Goal: Task Accomplishment & Management: Use online tool/utility

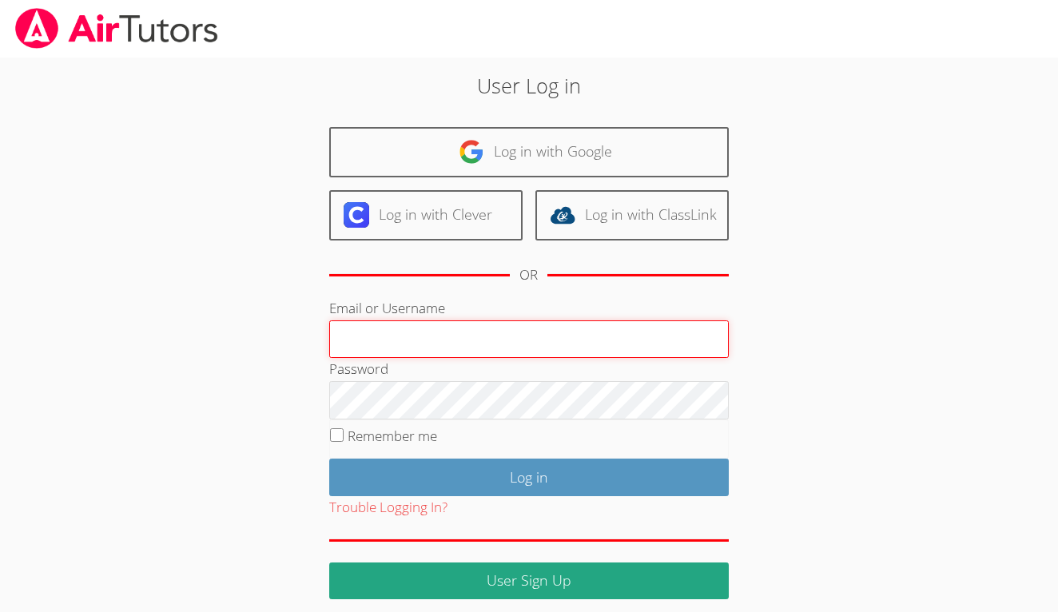
type input "a.jenson104@cvuhsd.org"
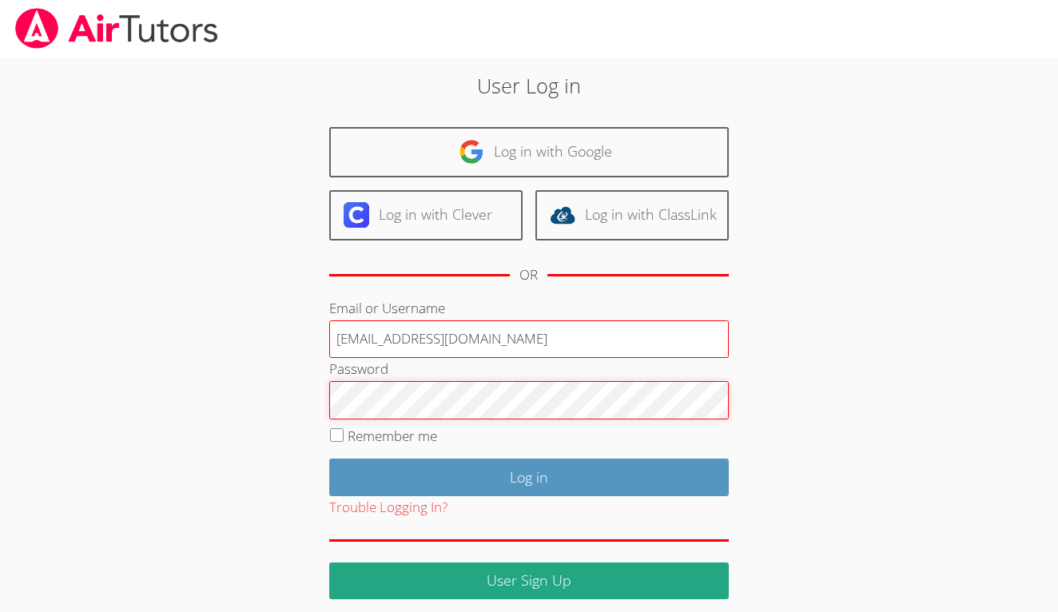
click at [528, 475] on input "Log in" at bounding box center [529, 478] width 400 height 38
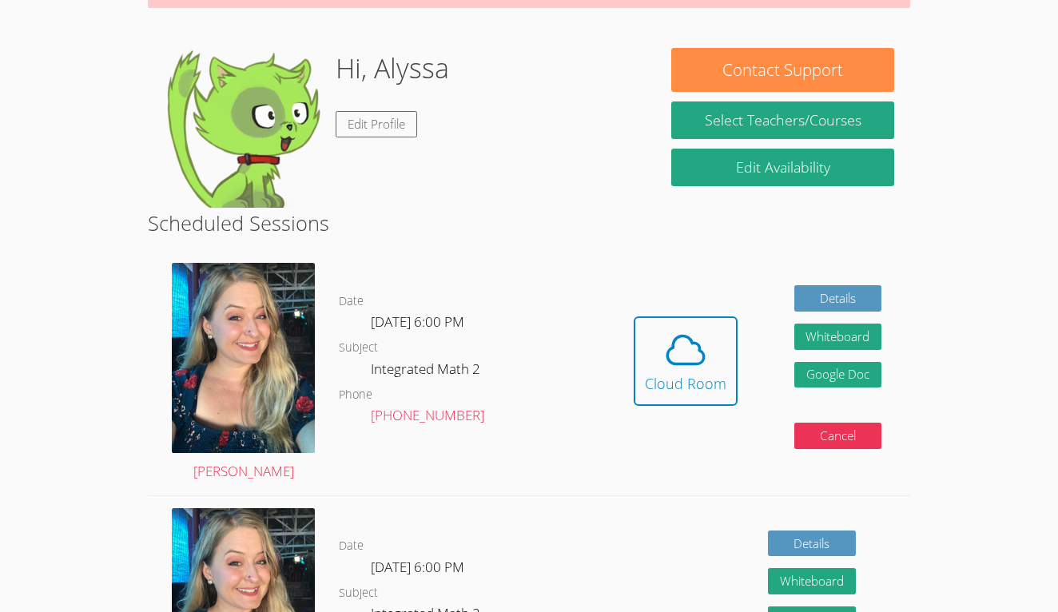
scroll to position [208, 0]
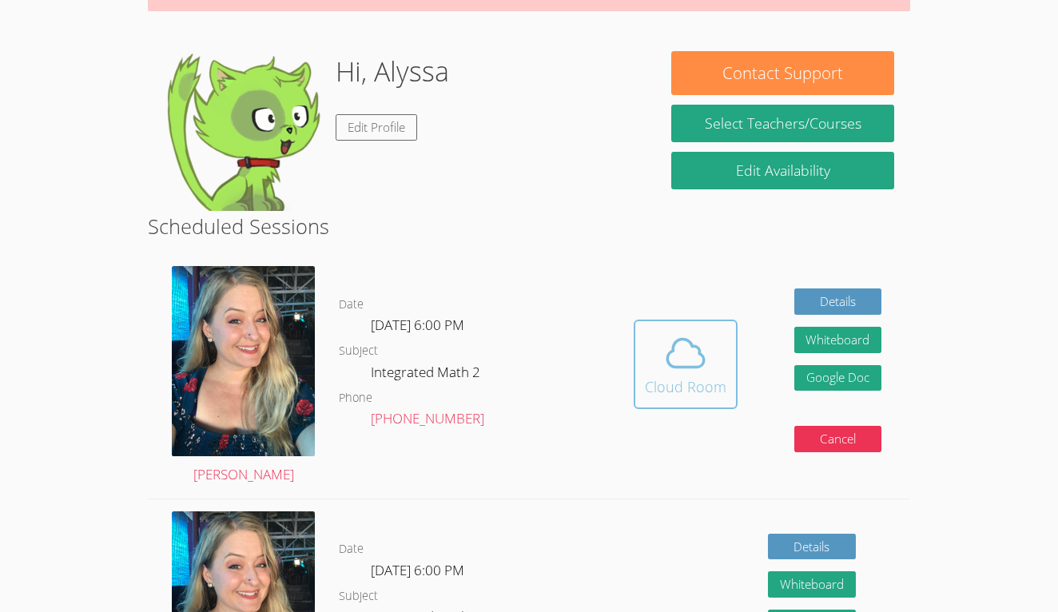
click at [703, 391] on div "Cloud Room" at bounding box center [686, 387] width 82 height 22
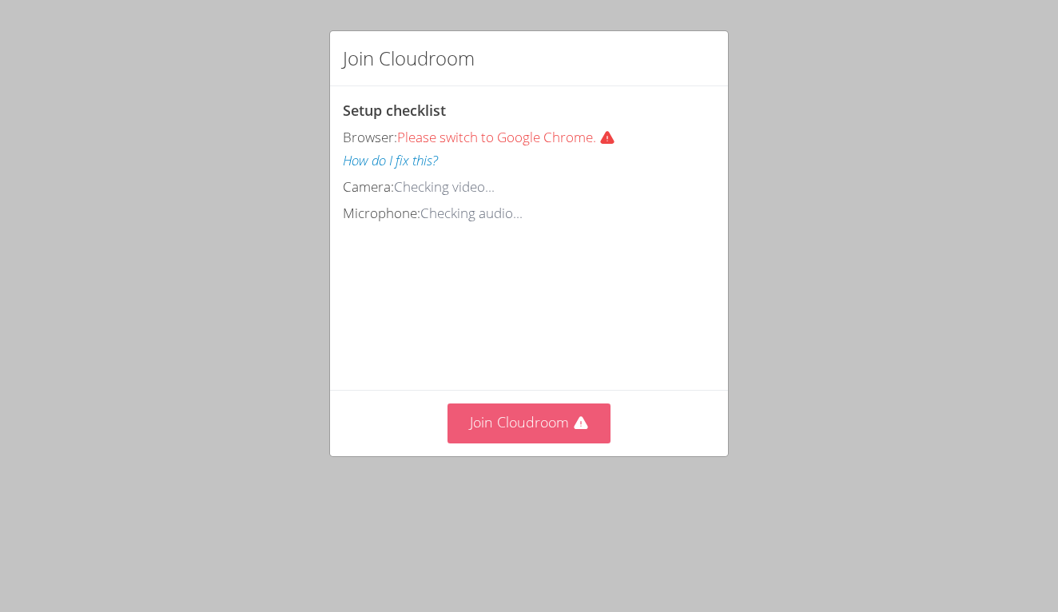
click at [542, 404] on button "Join Cloudroom" at bounding box center [530, 423] width 164 height 39
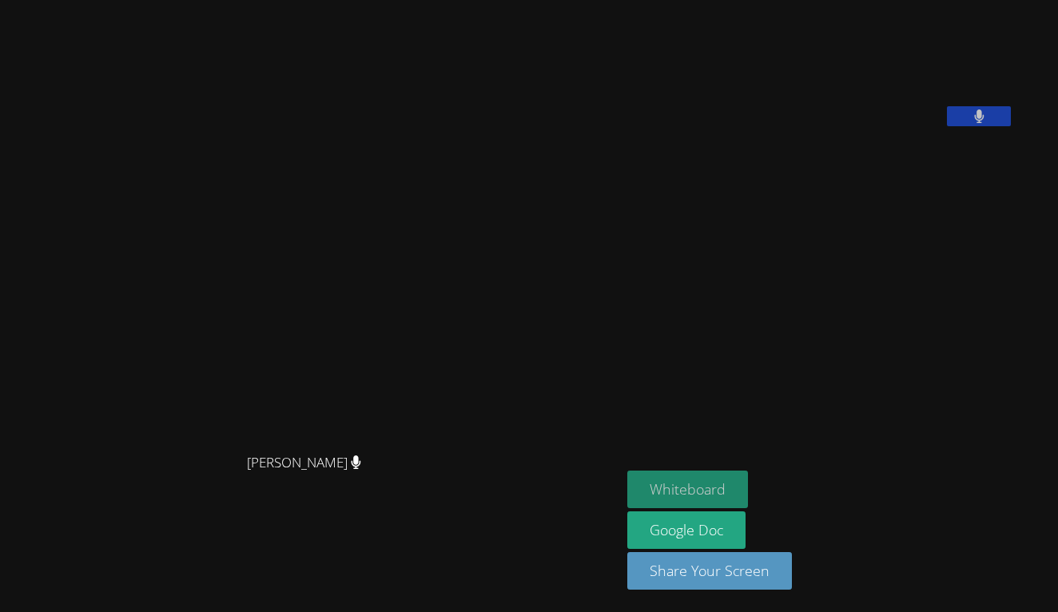
click at [627, 496] on button "Whiteboard" at bounding box center [687, 490] width 121 height 38
click at [1004, 126] on button at bounding box center [979, 116] width 64 height 20
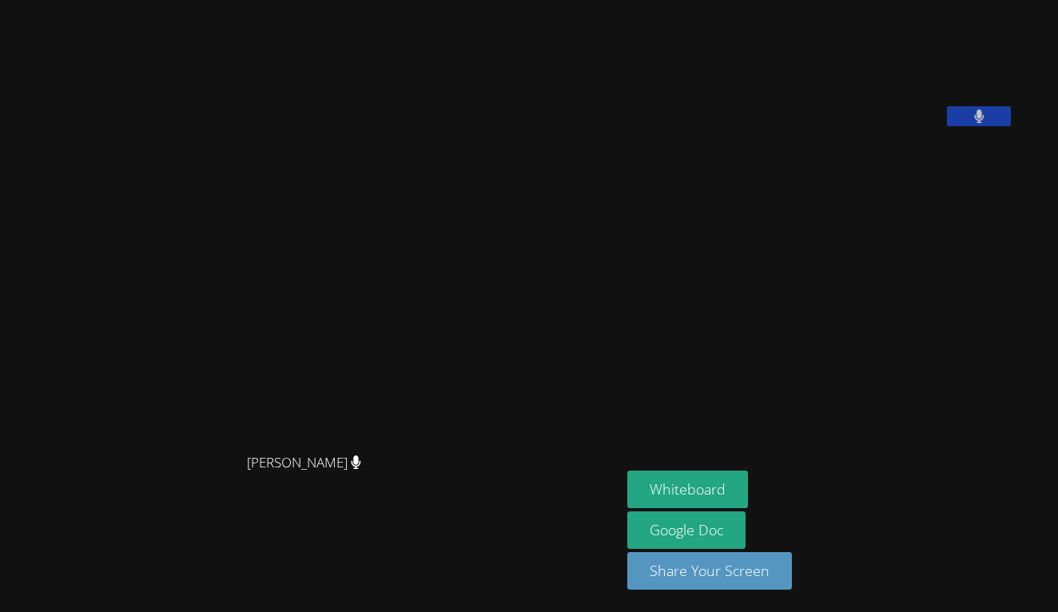
click at [1009, 126] on button at bounding box center [979, 116] width 64 height 20
click at [867, 126] on video at bounding box center [747, 66] width 240 height 120
click at [1006, 126] on button at bounding box center [979, 116] width 64 height 20
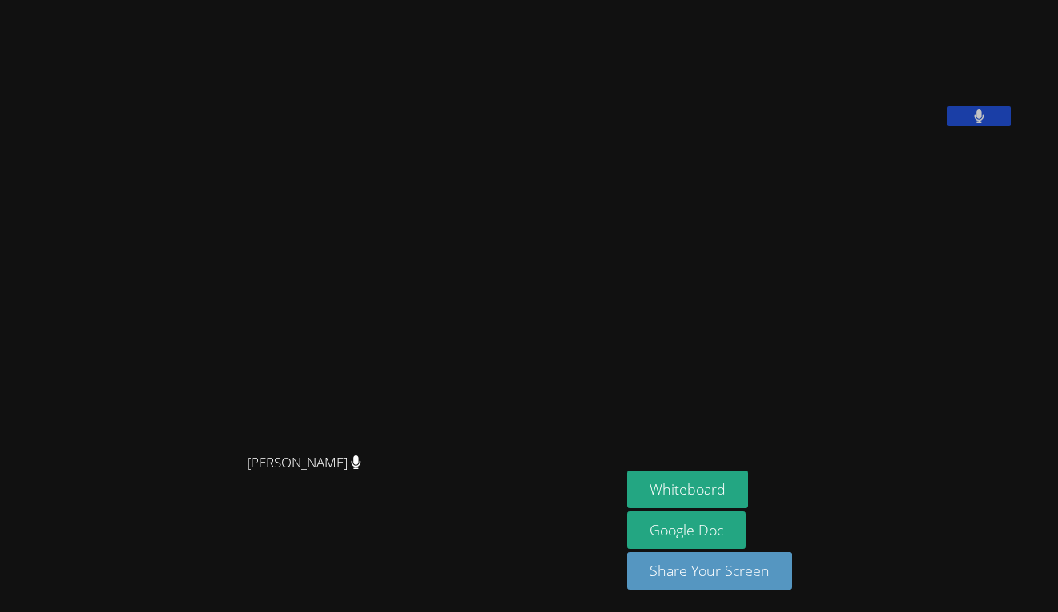
click at [867, 126] on video at bounding box center [747, 66] width 240 height 120
click at [1011, 126] on button at bounding box center [979, 116] width 64 height 20
click at [761, 126] on video at bounding box center [747, 66] width 240 height 120
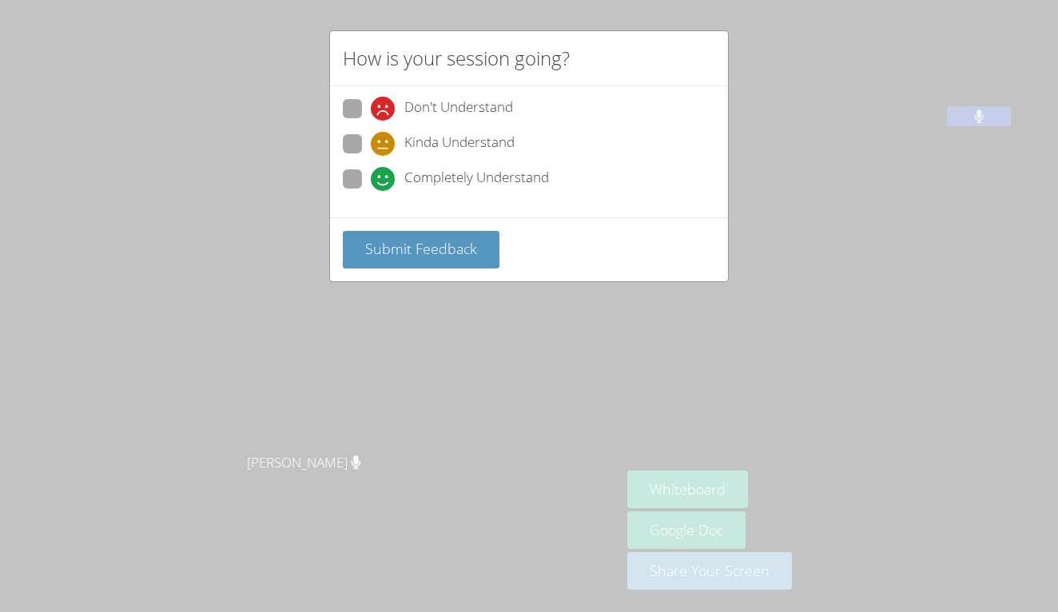
click at [371, 191] on span at bounding box center [371, 191] width 0 height 0
click at [371, 176] on input "Completely Understand" at bounding box center [378, 176] width 14 height 14
radio input "true"
click at [406, 249] on span "Submit Feedback" at bounding box center [421, 248] width 112 height 19
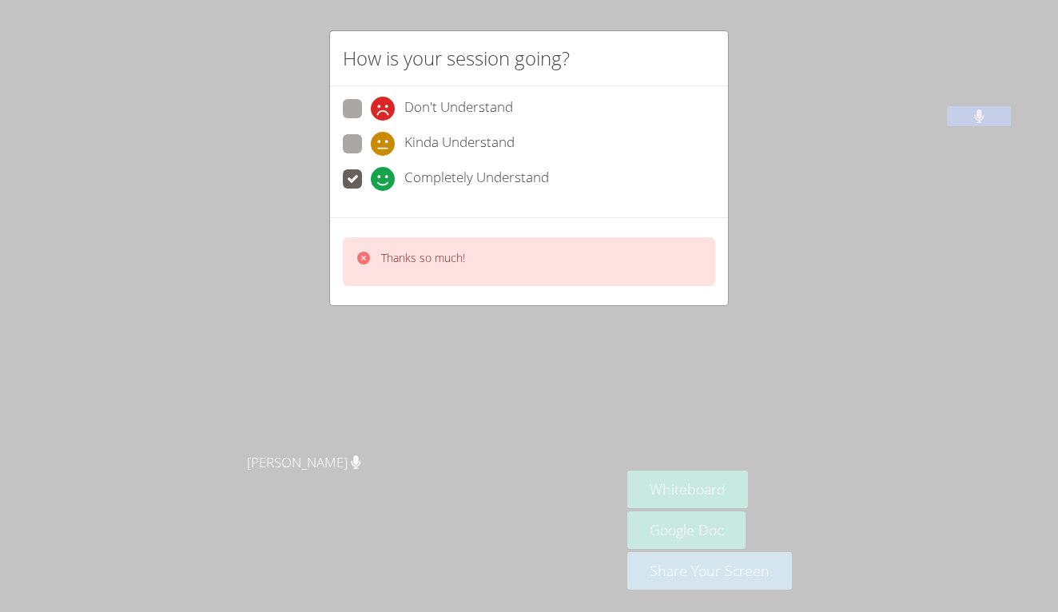
click at [561, 240] on div "Thanks so much!" at bounding box center [529, 261] width 372 height 49
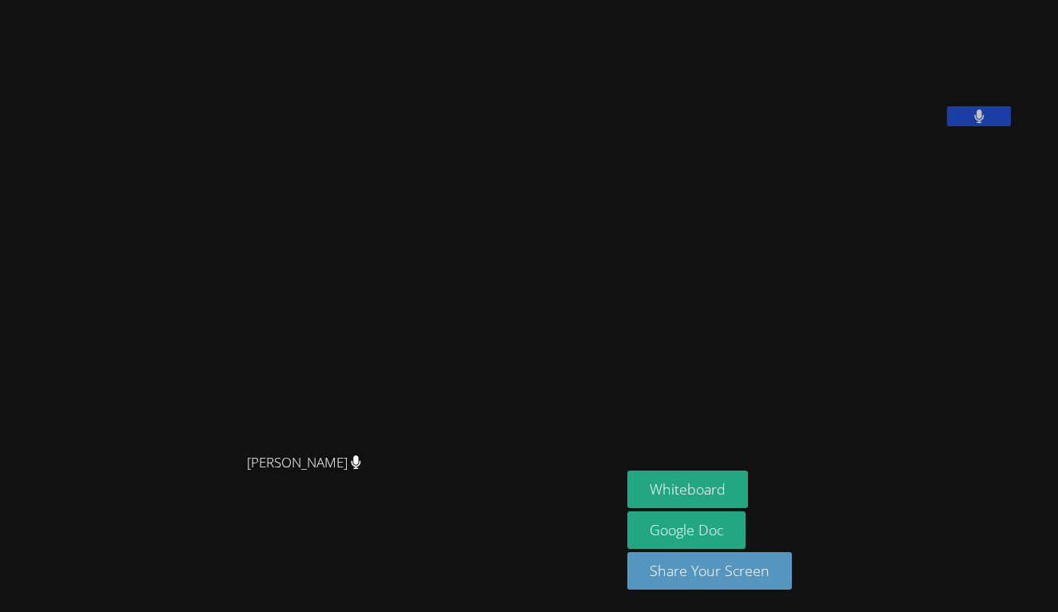
click at [998, 126] on button at bounding box center [979, 116] width 64 height 20
